Goal: Task Accomplishment & Management: Complete application form

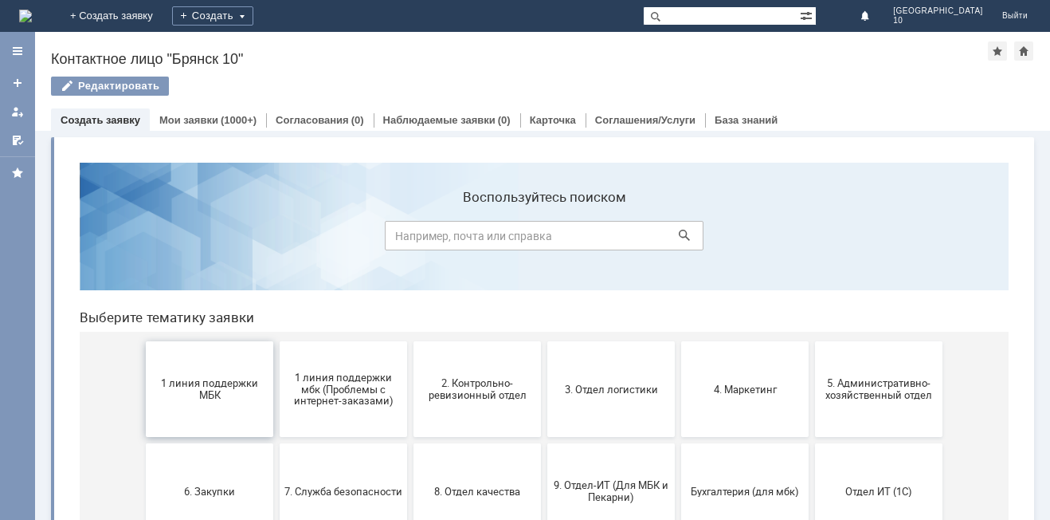
click at [239, 370] on button "1 линия поддержки МБК" at bounding box center [210, 389] width 128 height 96
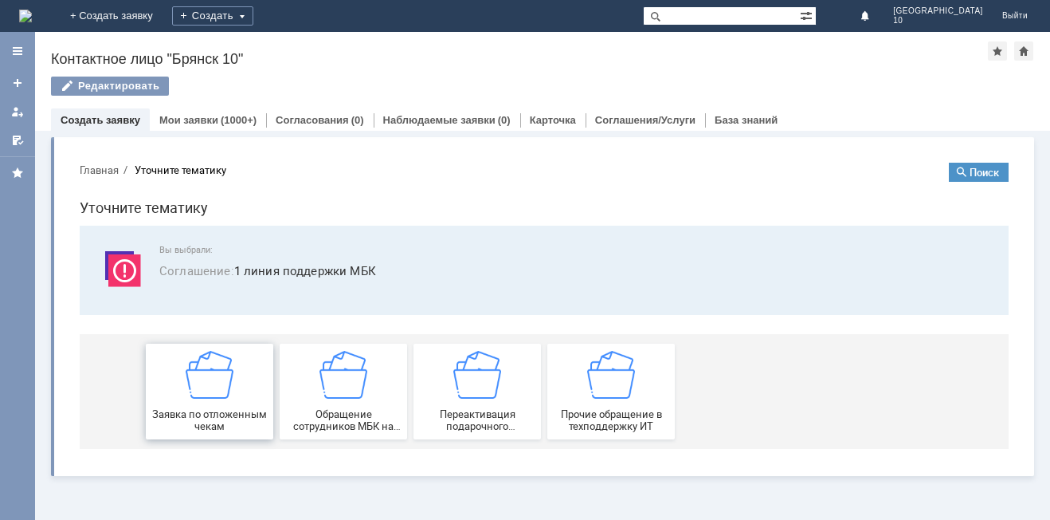
click at [235, 375] on div "Заявка по отложенным чекам" at bounding box center [210, 391] width 118 height 81
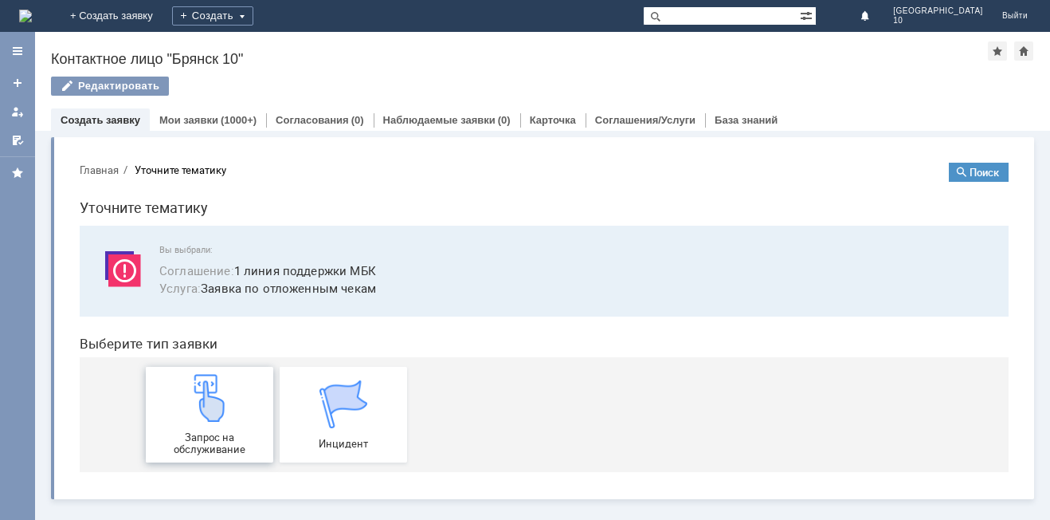
click at [216, 414] on img at bounding box center [210, 398] width 48 height 48
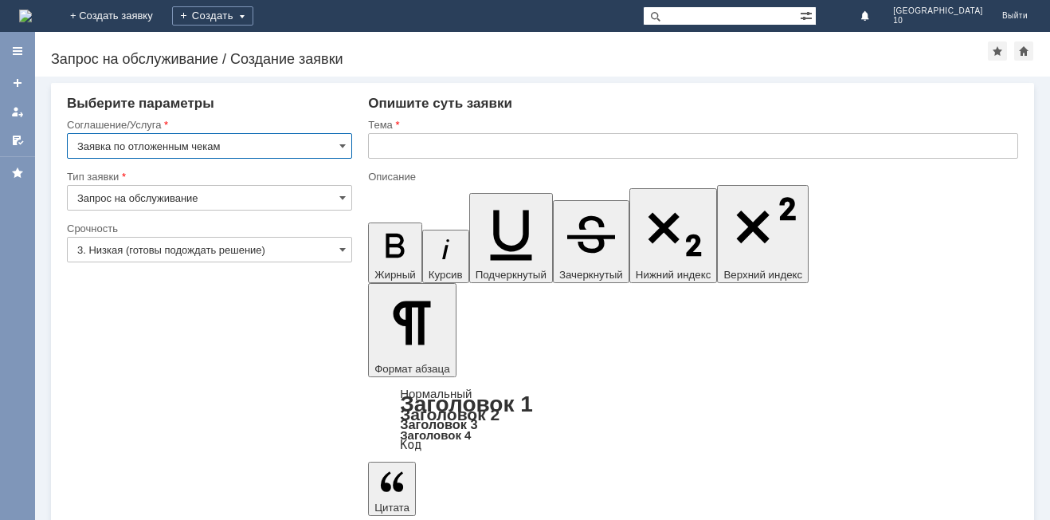
click at [379, 147] on input "text" at bounding box center [693, 146] width 650 height 26
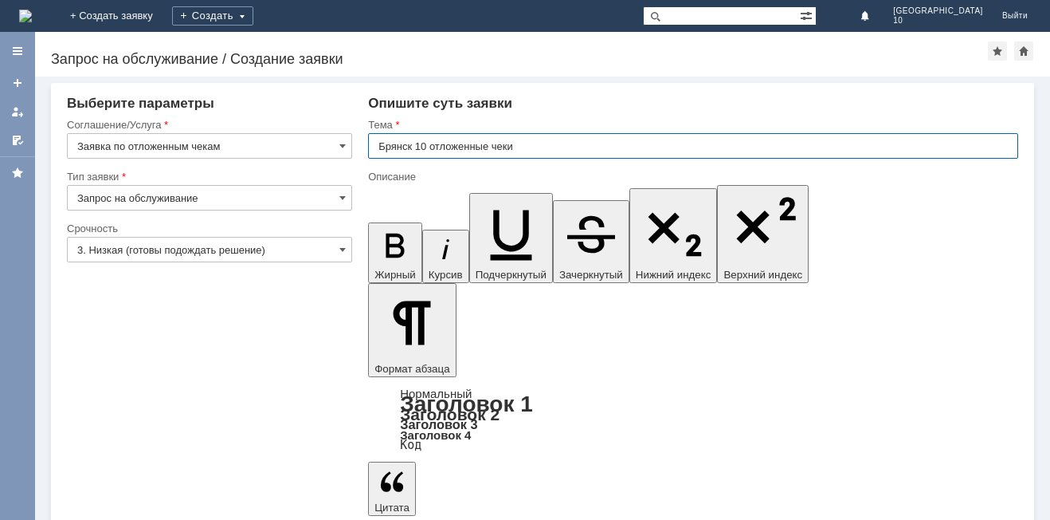
type input "Брянск 10 отложенные чеки"
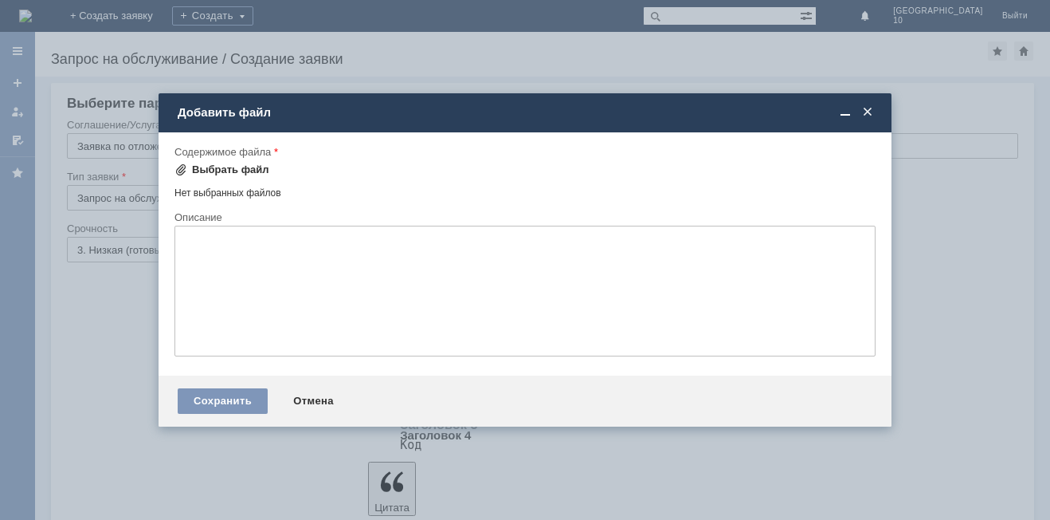
click at [183, 168] on span at bounding box center [181, 169] width 13 height 13
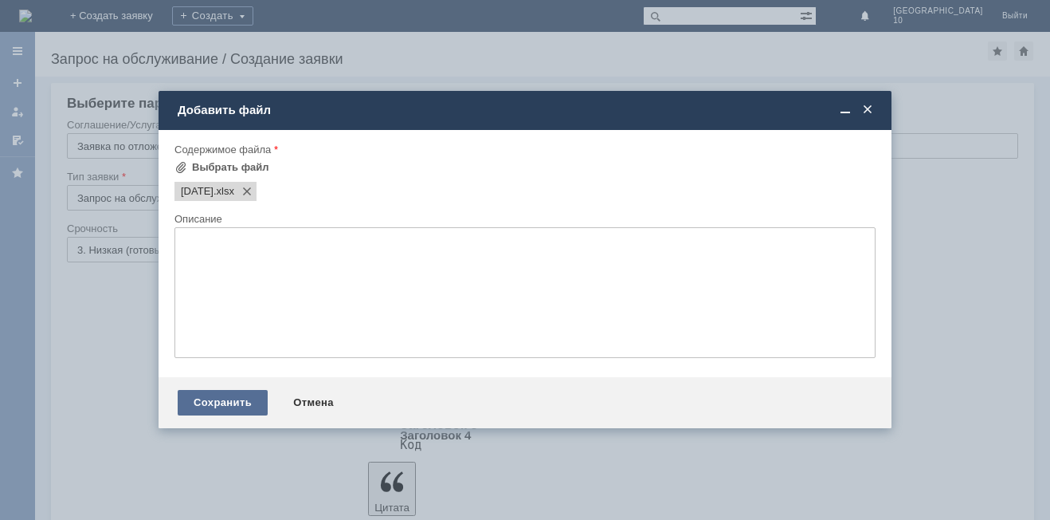
click at [226, 403] on div "Сохранить" at bounding box center [223, 403] width 90 height 26
